Goal: Task Accomplishment & Management: Manage account settings

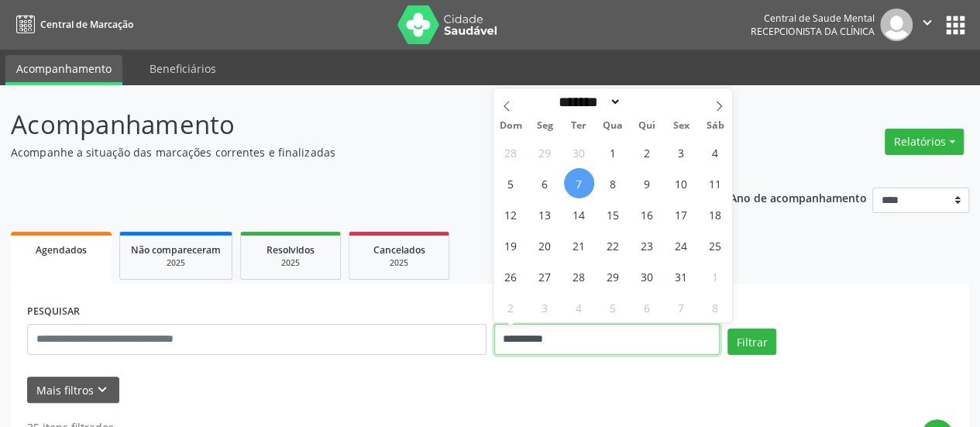
click at [532, 332] on input "**********" at bounding box center [607, 339] width 226 height 31
click at [608, 182] on span "8" at bounding box center [613, 183] width 30 height 30
type input "**********"
click at [608, 182] on span "8" at bounding box center [613, 183] width 30 height 30
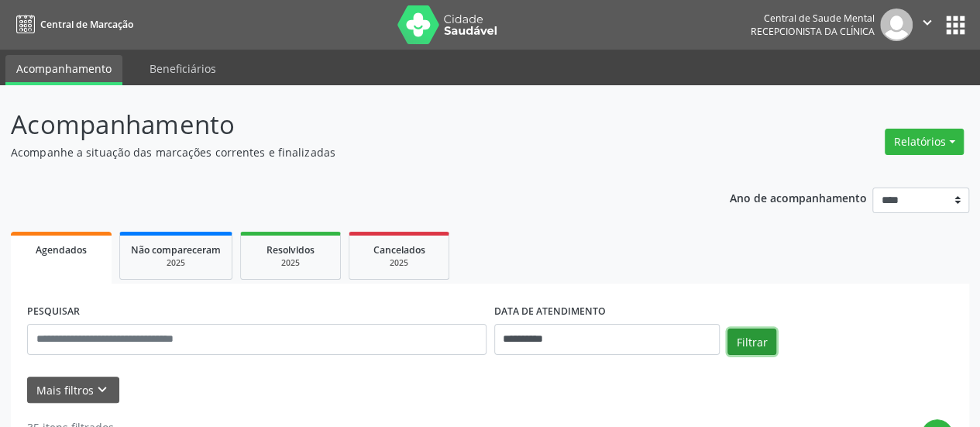
click at [753, 351] on button "Filtrar" at bounding box center [752, 342] width 49 height 26
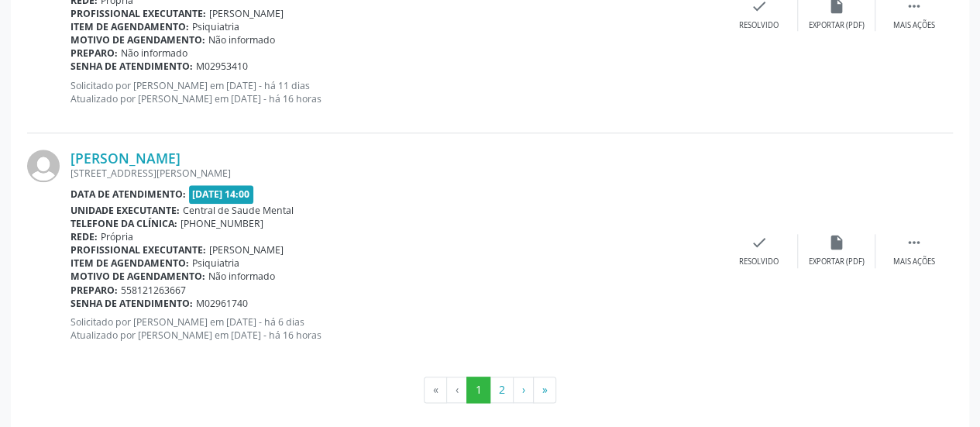
scroll to position [3653, 0]
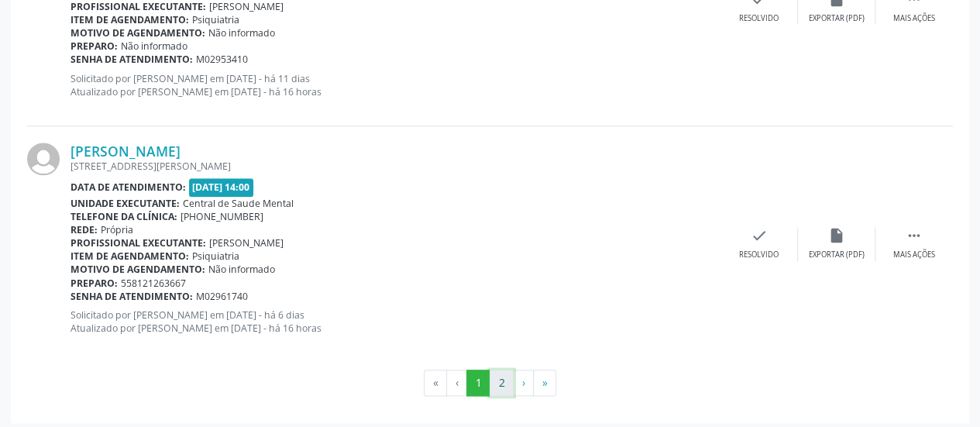
click at [501, 374] on button "2" at bounding box center [502, 383] width 24 height 26
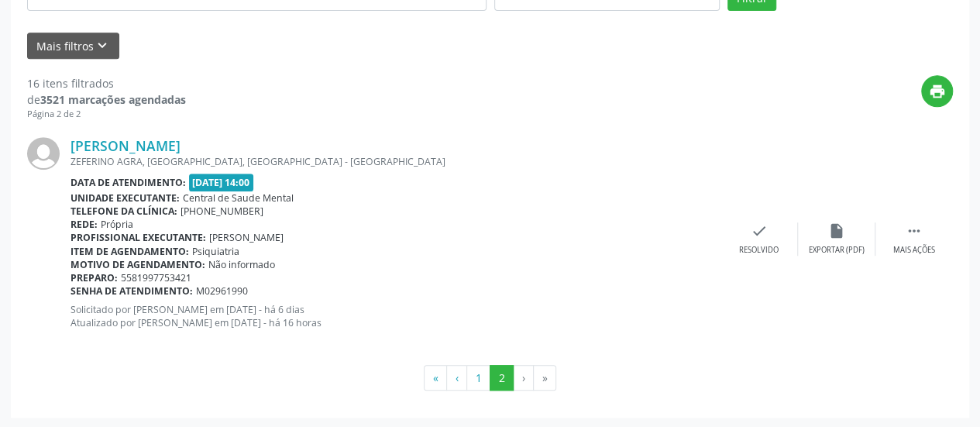
scroll to position [112, 0]
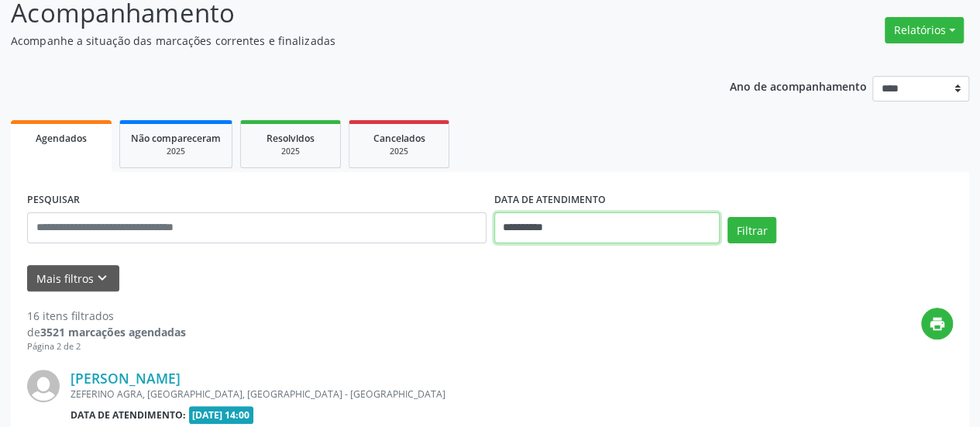
click at [515, 224] on input "**********" at bounding box center [607, 227] width 226 height 31
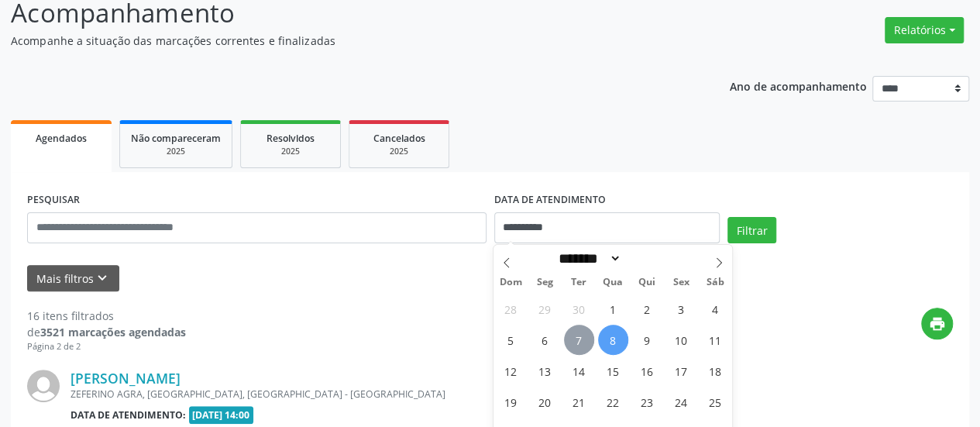
click at [587, 337] on span "7" at bounding box center [579, 340] width 30 height 30
type input "**********"
click at [587, 337] on span "7" at bounding box center [579, 340] width 30 height 30
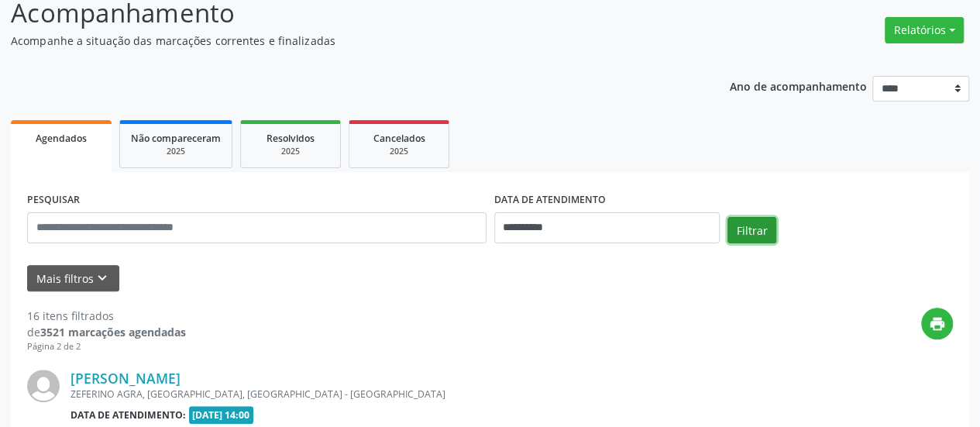
click at [750, 240] on button "Filtrar" at bounding box center [752, 230] width 49 height 26
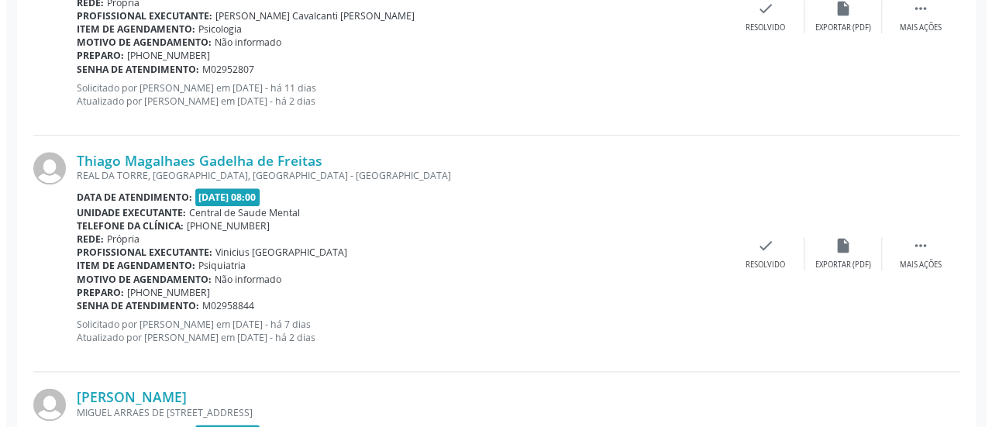
scroll to position [809, 0]
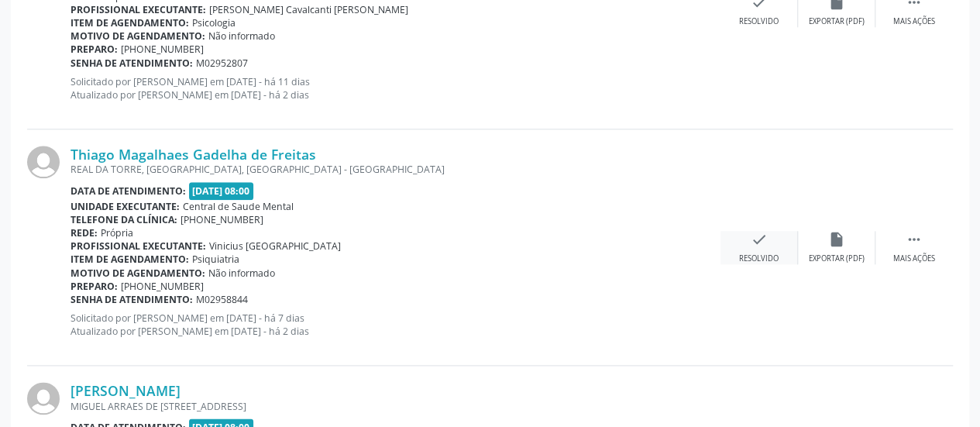
click at [778, 238] on div "check Resolvido" at bounding box center [760, 247] width 78 height 33
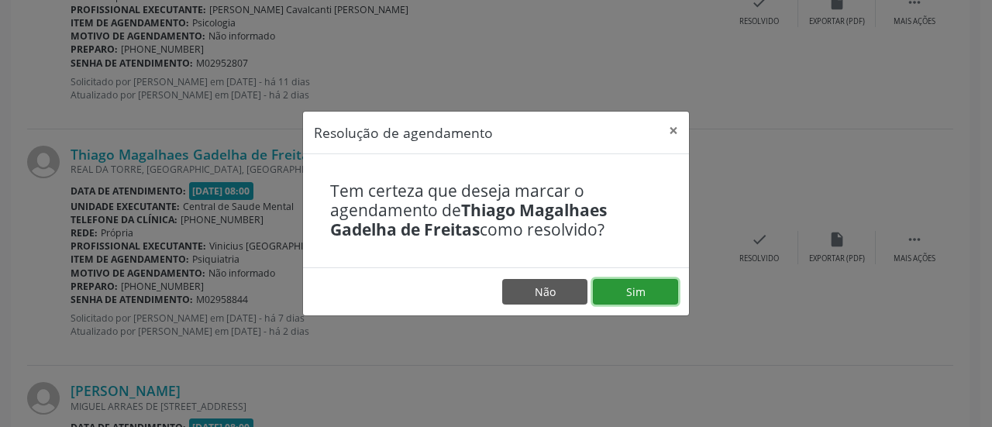
click at [650, 289] on button "Sim" at bounding box center [635, 292] width 85 height 26
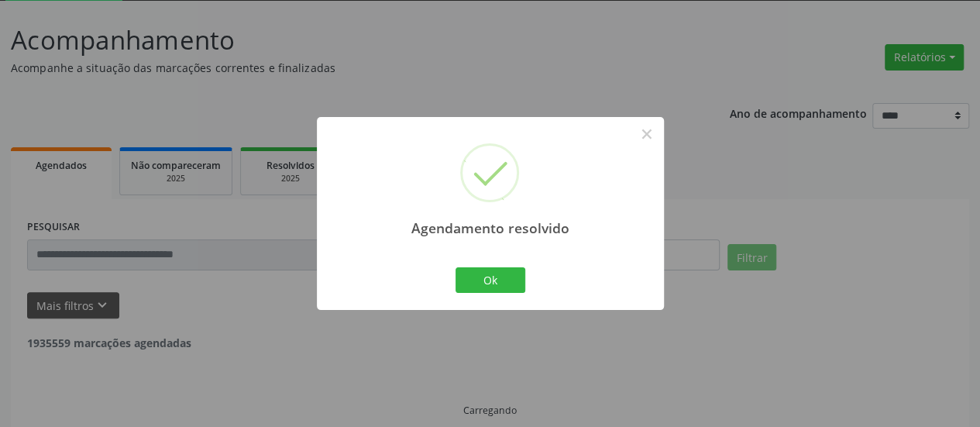
scroll to position [101, 0]
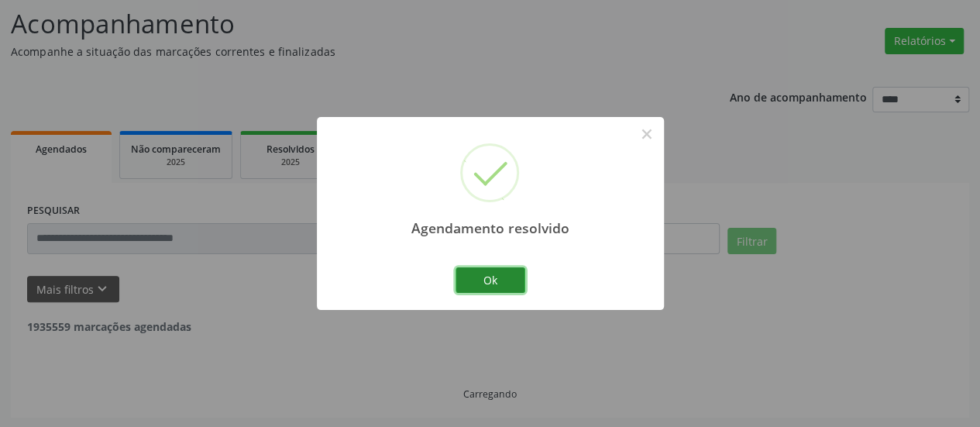
click at [483, 278] on button "Ok" at bounding box center [491, 280] width 70 height 26
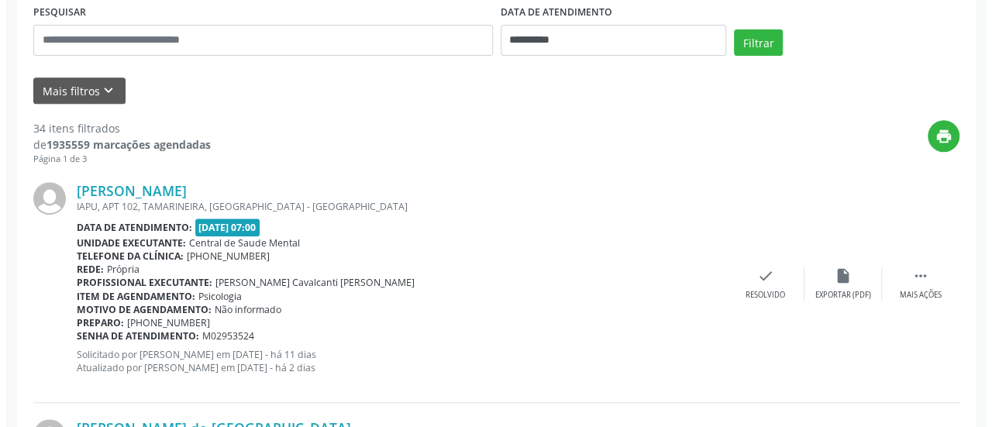
scroll to position [566, 0]
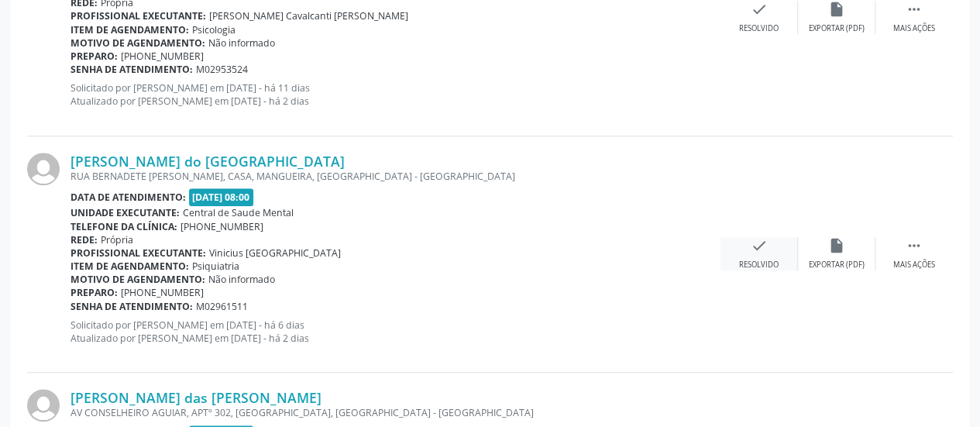
click at [743, 253] on div "check Resolvido" at bounding box center [760, 253] width 78 height 33
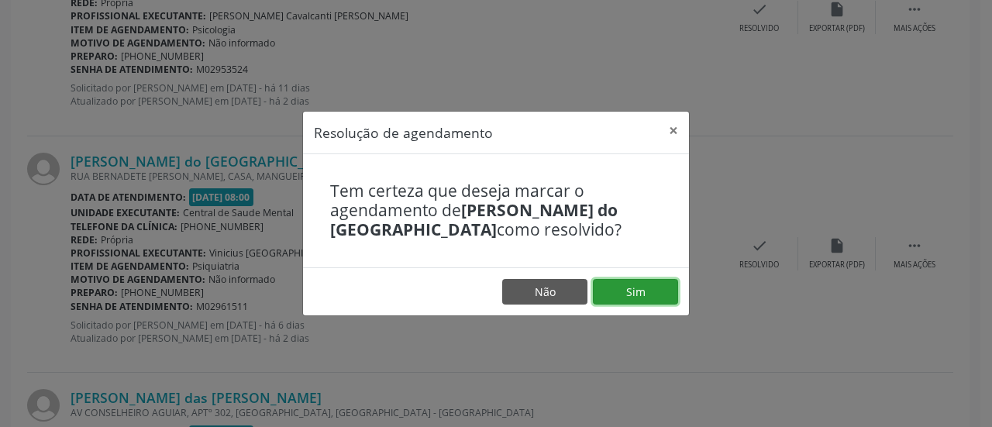
click at [665, 283] on button "Sim" at bounding box center [635, 292] width 85 height 26
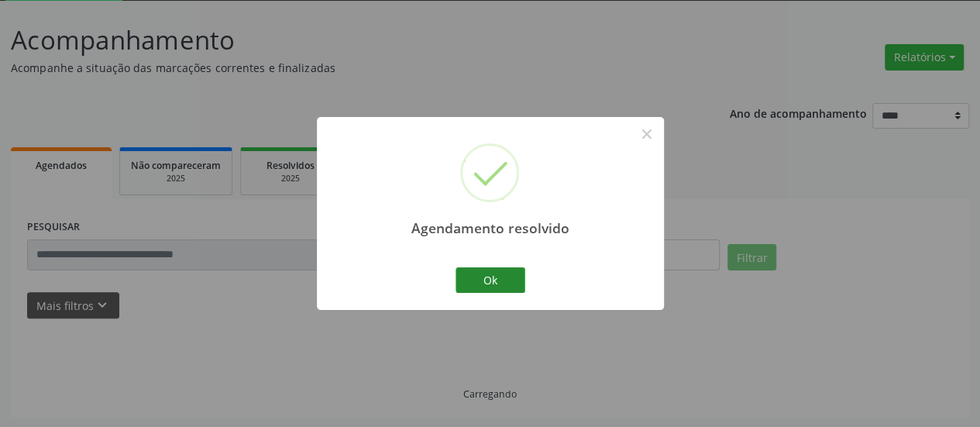
scroll to position [101, 0]
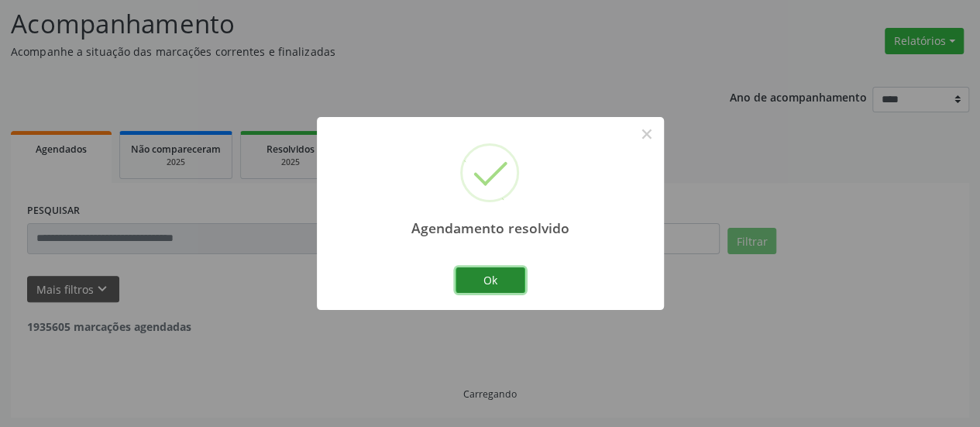
click at [488, 279] on button "Ok" at bounding box center [491, 280] width 70 height 26
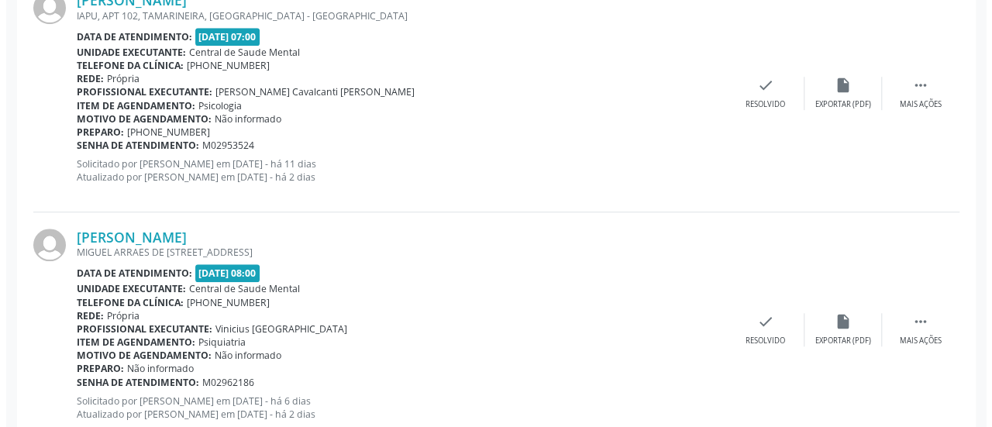
scroll to position [566, 0]
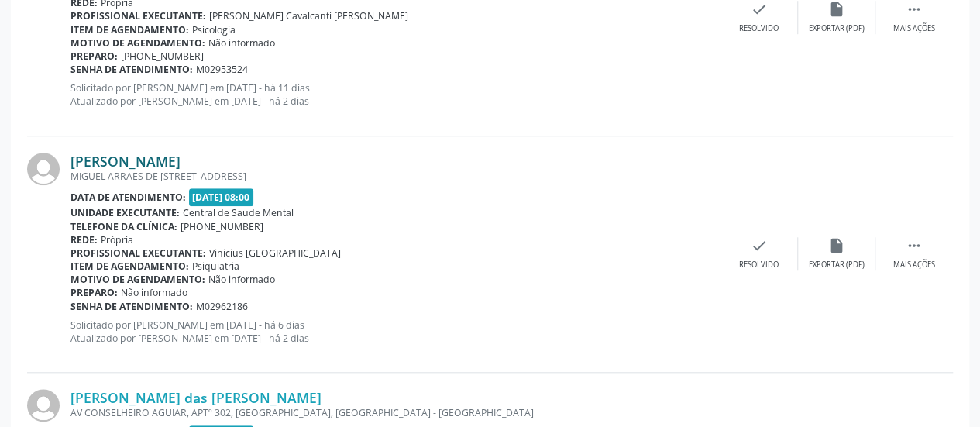
click at [181, 162] on link "[PERSON_NAME]" at bounding box center [126, 161] width 110 height 17
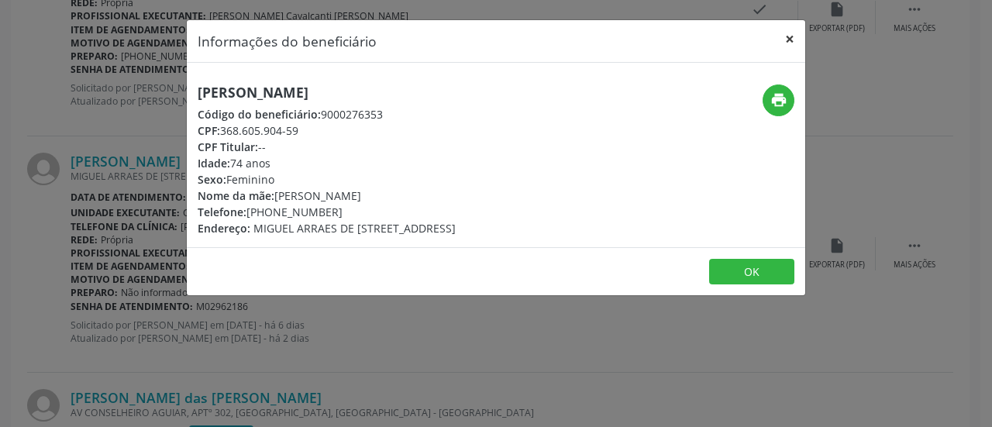
click at [786, 36] on button "×" at bounding box center [789, 39] width 31 height 38
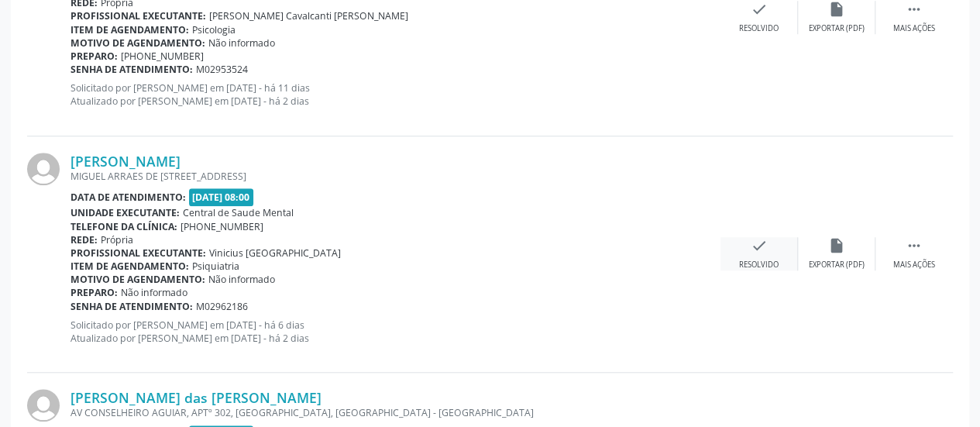
click at [760, 241] on icon "check" at bounding box center [759, 245] width 17 height 17
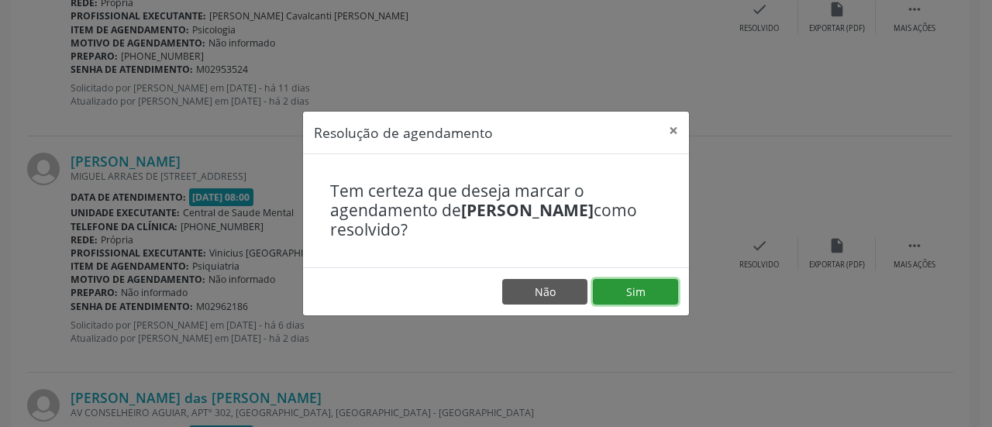
click at [645, 290] on button "Sim" at bounding box center [635, 292] width 85 height 26
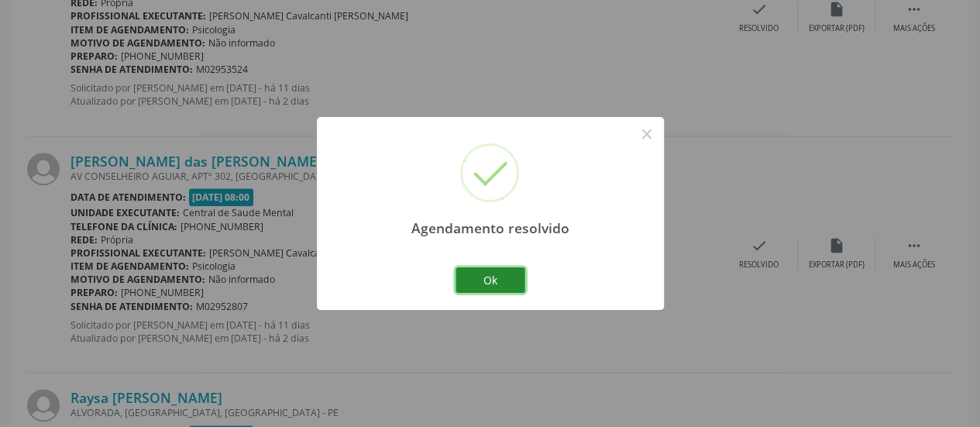
click at [502, 283] on button "Ok" at bounding box center [491, 280] width 70 height 26
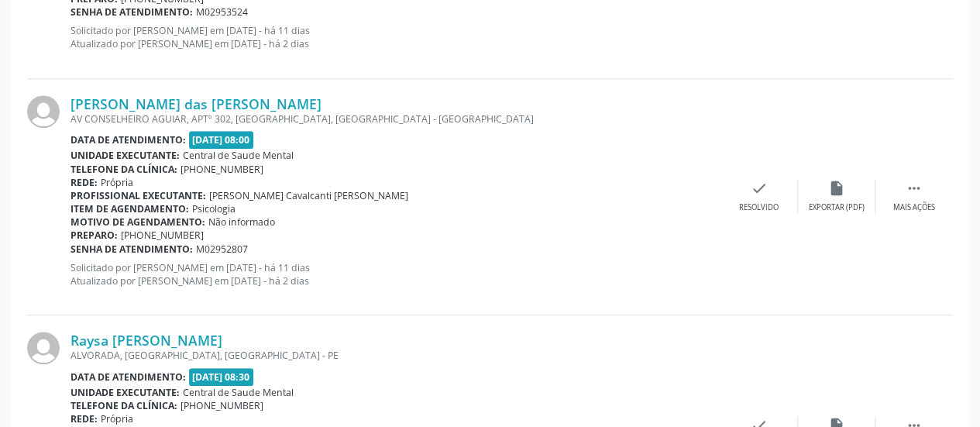
scroll to position [721, 0]
